Goal: Answer question/provide support

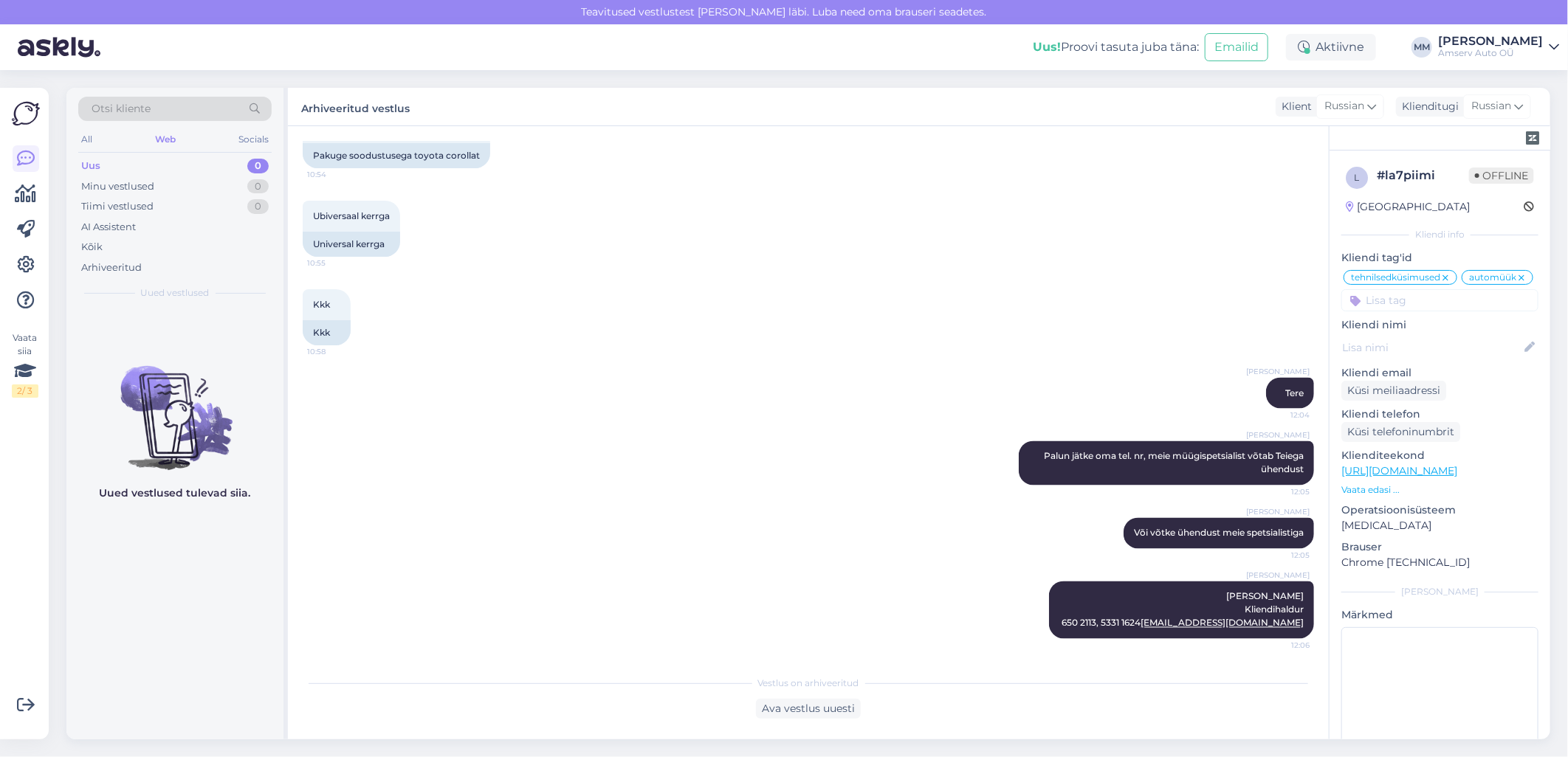
scroll to position [1553, 0]
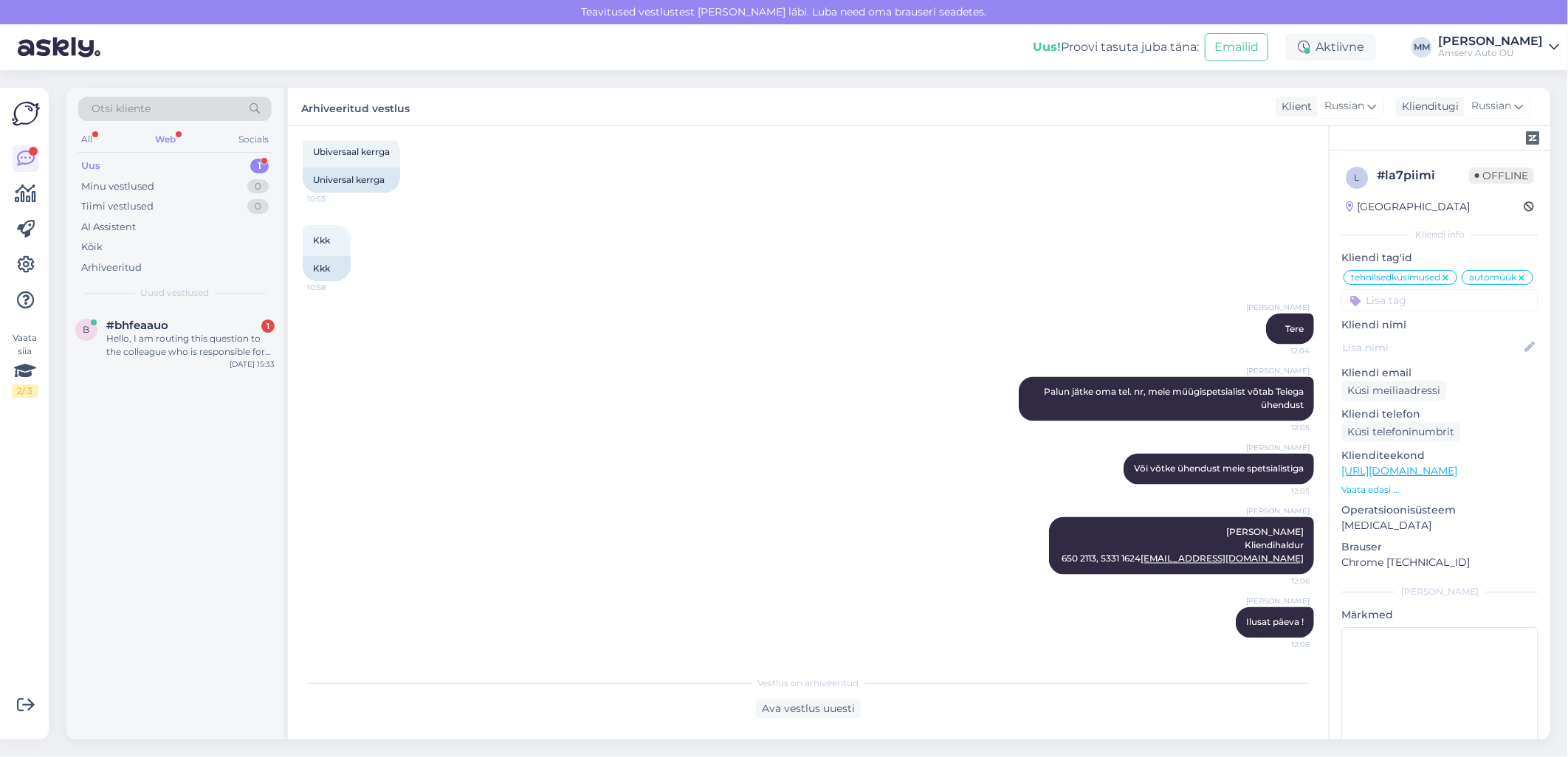
click at [171, 130] on div "Web" at bounding box center [165, 139] width 27 height 19
click at [175, 163] on div "Uus 1" at bounding box center [175, 167] width 193 height 21
click at [183, 337] on div "Hello, I am routing this question to the colleague who is responsible for this …" at bounding box center [190, 345] width 168 height 27
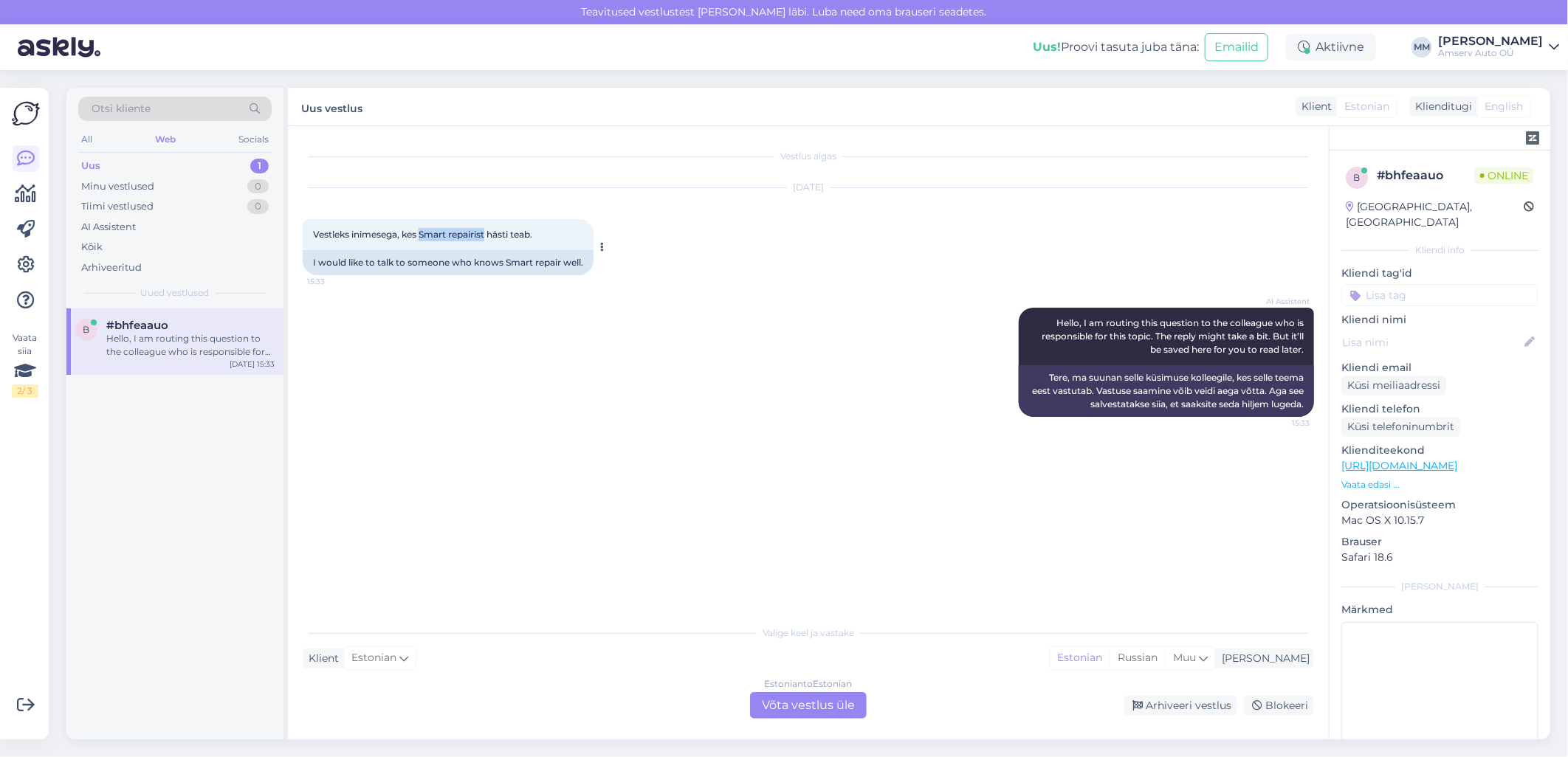
drag, startPoint x: 422, startPoint y: 235, endPoint x: 486, endPoint y: 232, distance: 64.1
click at [486, 232] on span "Vestleks inimesega, kes Smart repairist hästi teab." at bounding box center [422, 234] width 219 height 11
copy span "Smart repairist"
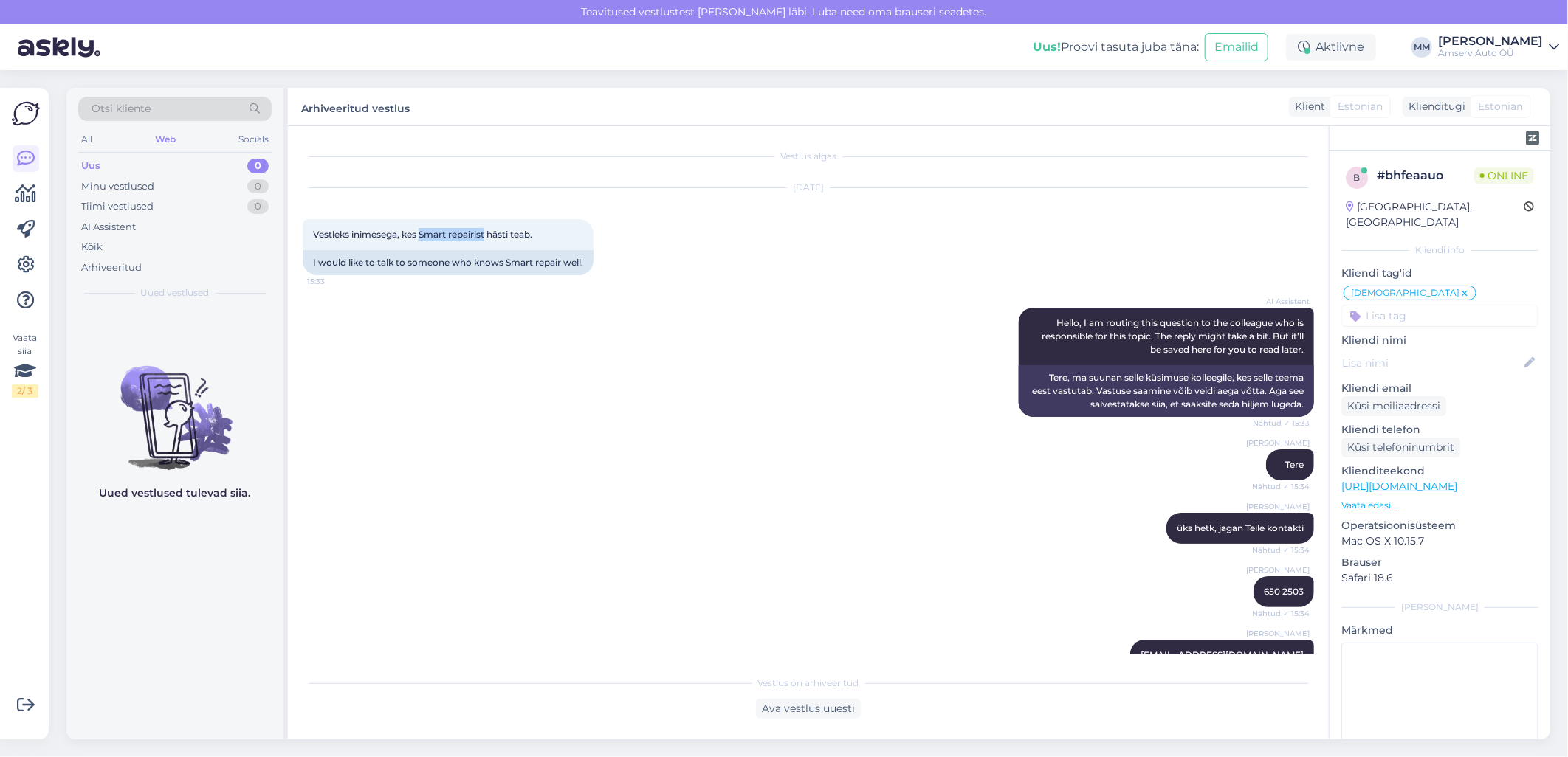
click at [1554, 48] on icon at bounding box center [1554, 47] width 10 height 12
click at [1437, 148] on div "Logi välja" at bounding box center [1427, 150] width 263 height 27
